Goal: Navigation & Orientation: Find specific page/section

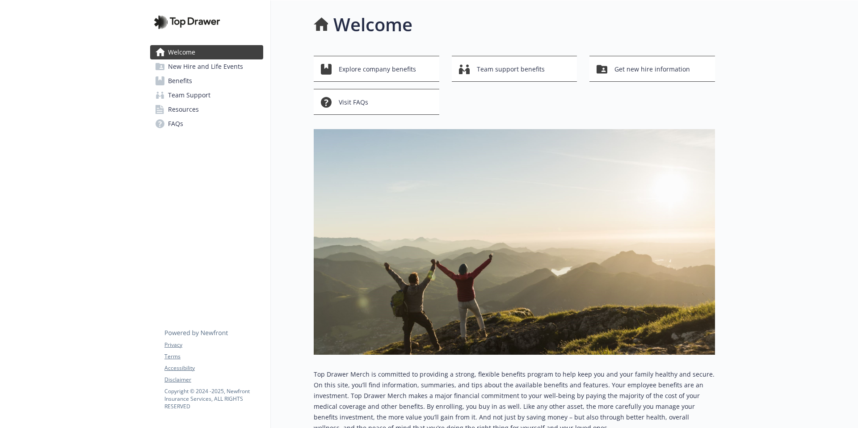
click at [188, 79] on span "Benefits" at bounding box center [180, 81] width 24 height 14
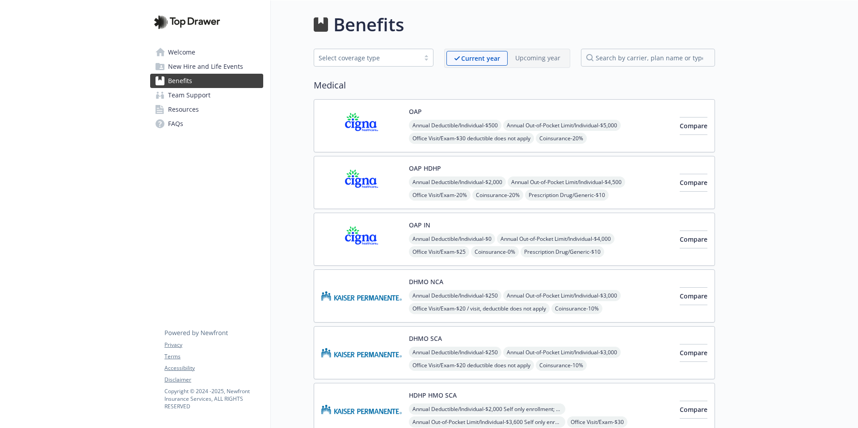
click at [176, 113] on span "Resources" at bounding box center [183, 109] width 31 height 14
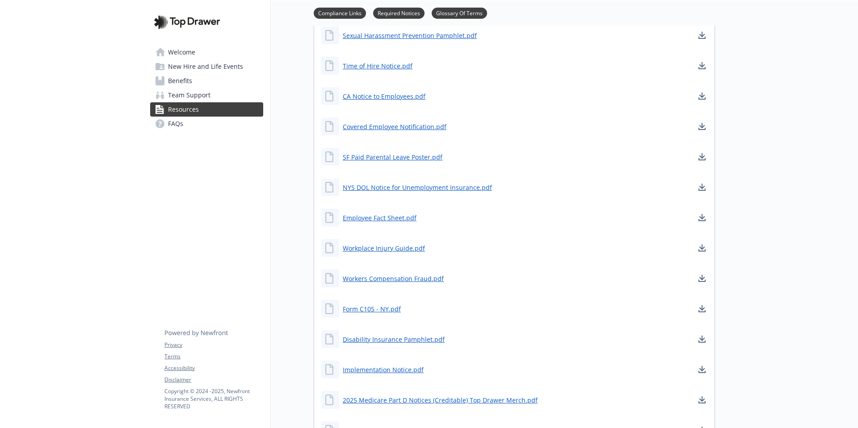
scroll to position [493, 0]
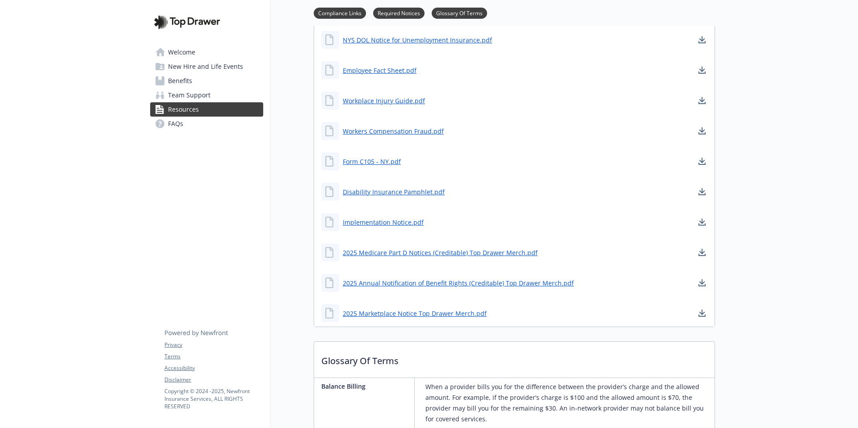
click at [180, 80] on span "Benefits" at bounding box center [180, 81] width 24 height 14
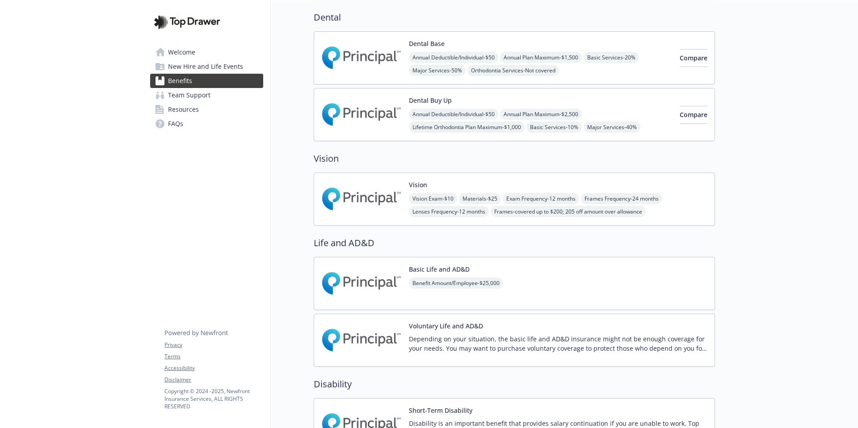
drag, startPoint x: 851, startPoint y: 126, endPoint x: 870, endPoint y: 224, distance: 100.2
click at [857, 224] on html "Skip to main content Welcome New Hire and Life Events Benefits Team Support Res…" at bounding box center [429, 214] width 858 height 428
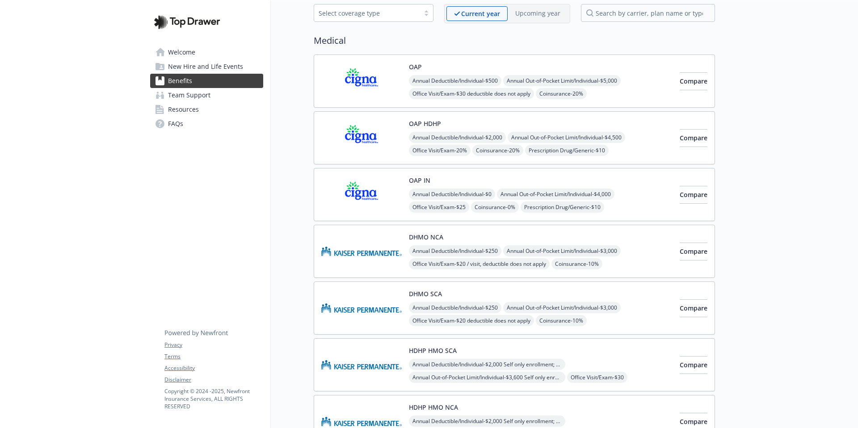
scroll to position [27, 0]
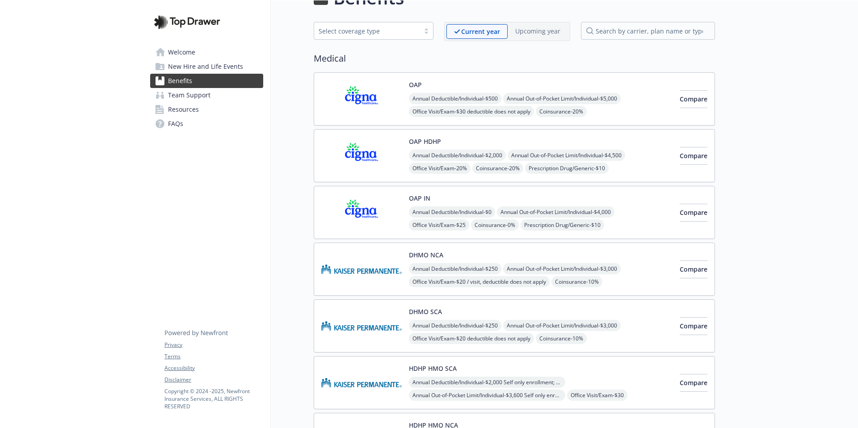
click at [196, 94] on span "Team Support" at bounding box center [189, 95] width 42 height 14
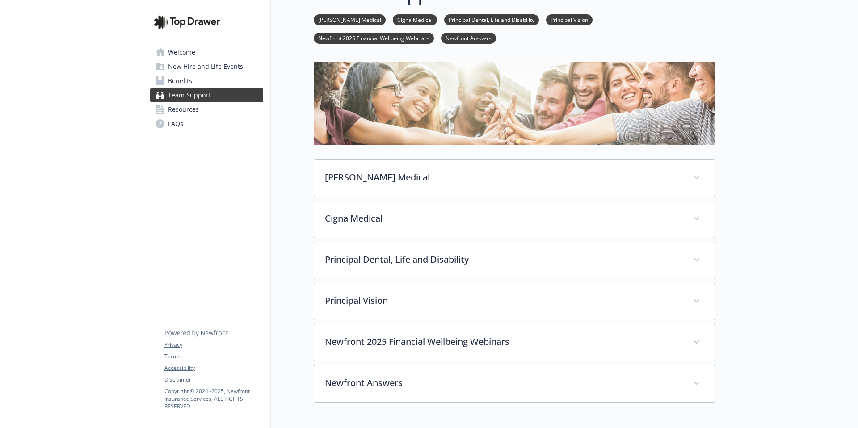
scroll to position [18, 0]
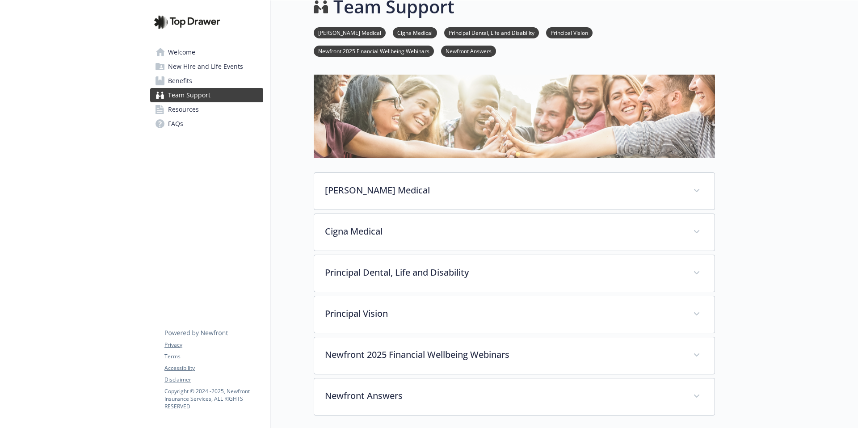
click at [190, 55] on span "Welcome" at bounding box center [181, 52] width 27 height 14
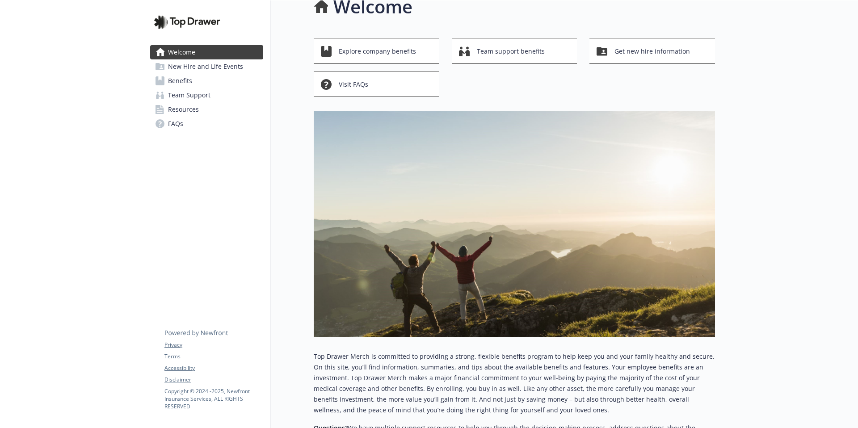
click at [186, 108] on span "Resources" at bounding box center [183, 109] width 31 height 14
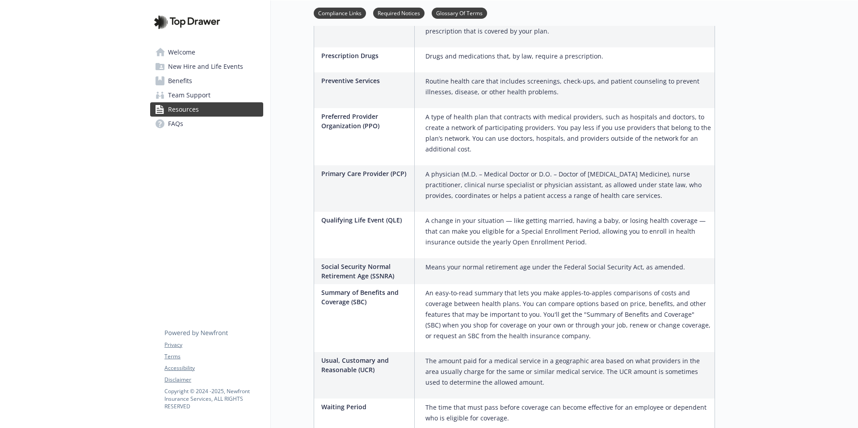
scroll to position [1788, 0]
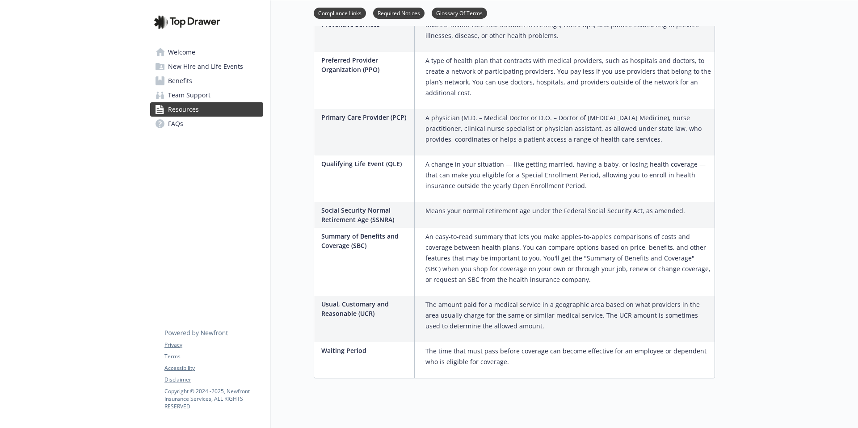
click at [170, 122] on span "FAQs" at bounding box center [175, 124] width 15 height 14
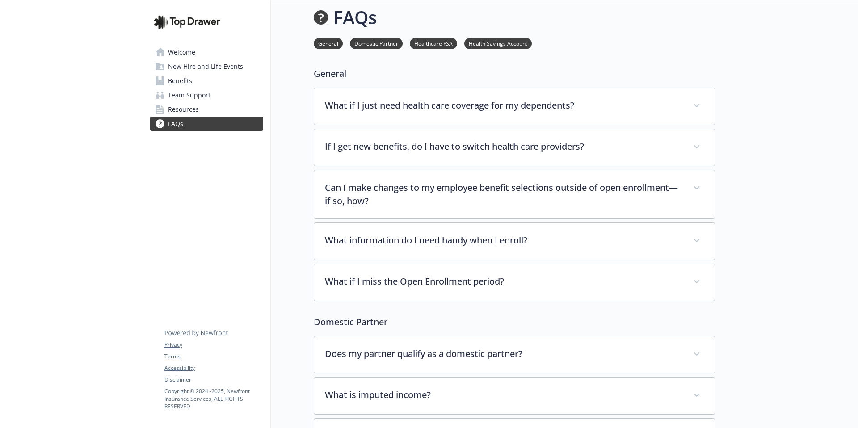
scroll to position [1127, 0]
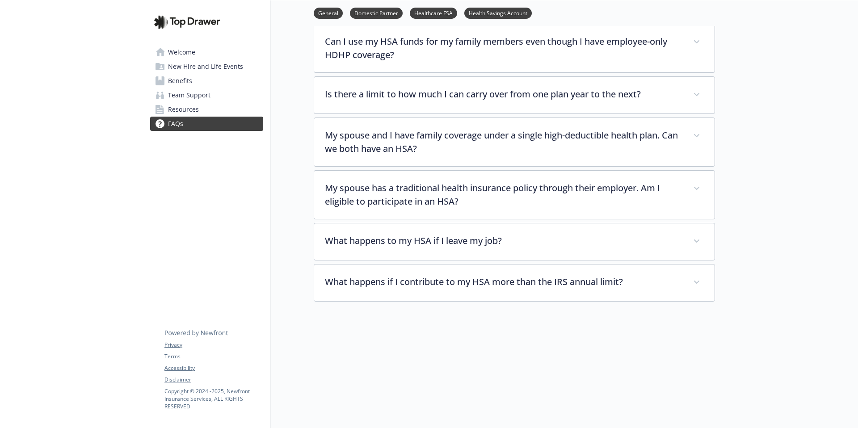
click at [201, 107] on link "Resources" at bounding box center [206, 109] width 113 height 14
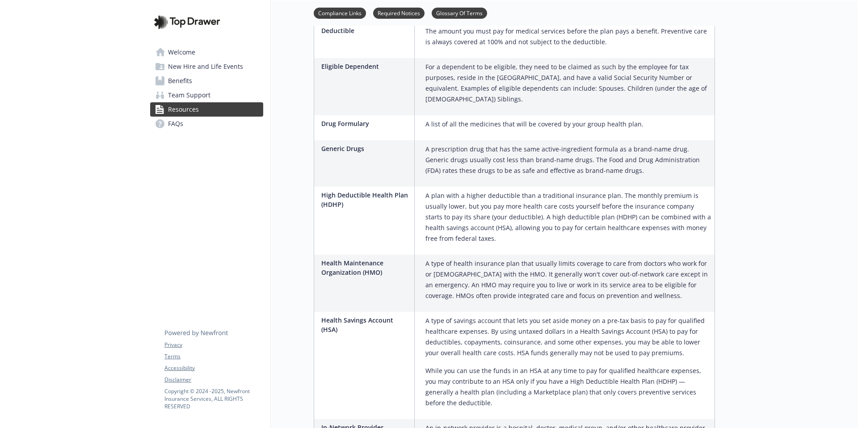
click at [190, 83] on span "Benefits" at bounding box center [180, 81] width 24 height 14
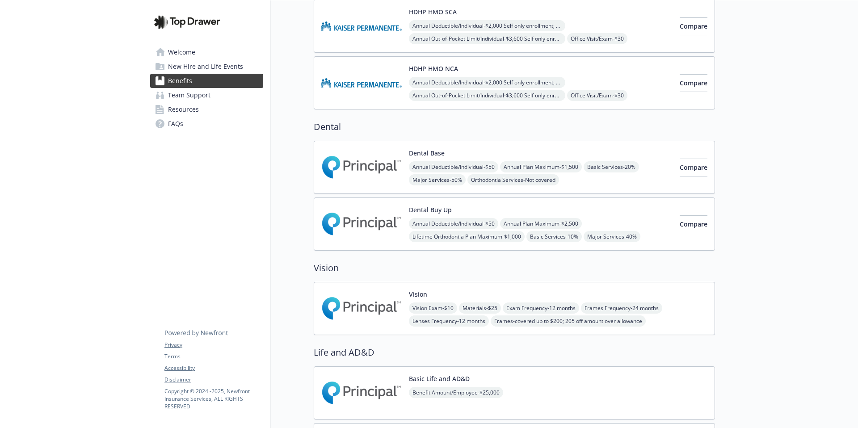
scroll to position [312, 0]
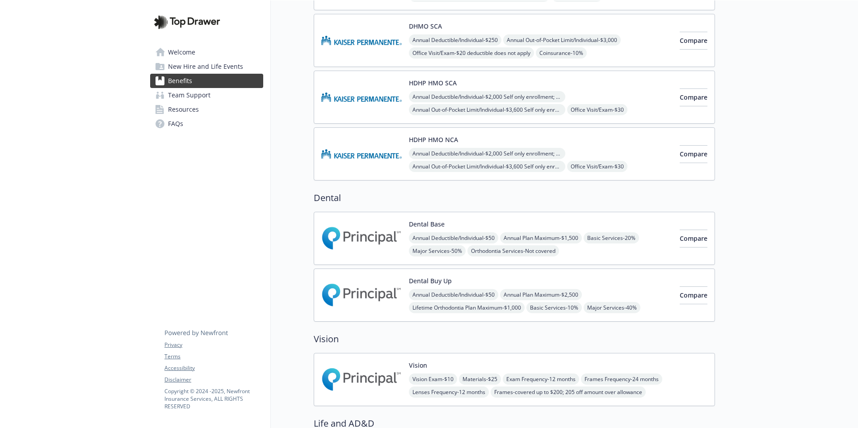
click at [194, 62] on span "New Hire and Life Events" at bounding box center [205, 66] width 75 height 14
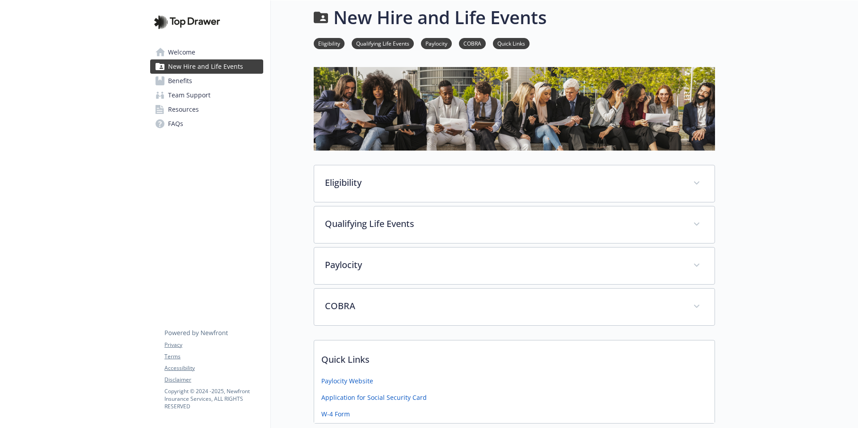
scroll to position [74, 0]
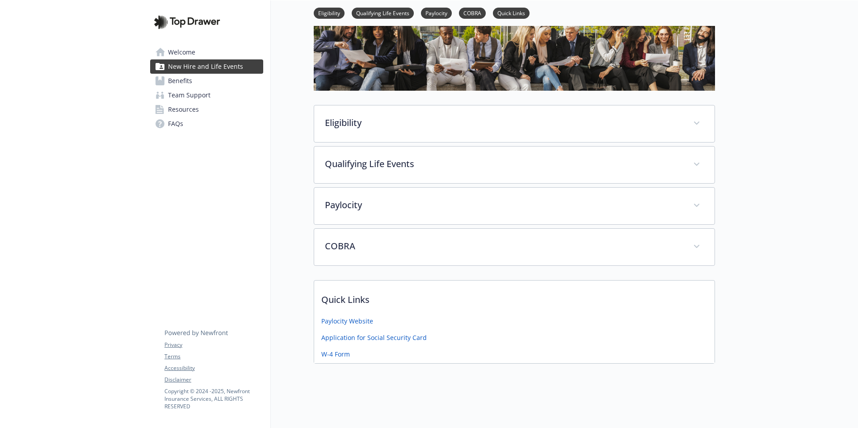
click at [179, 52] on span "Welcome" at bounding box center [181, 52] width 27 height 14
